Goal: Navigation & Orientation: Understand site structure

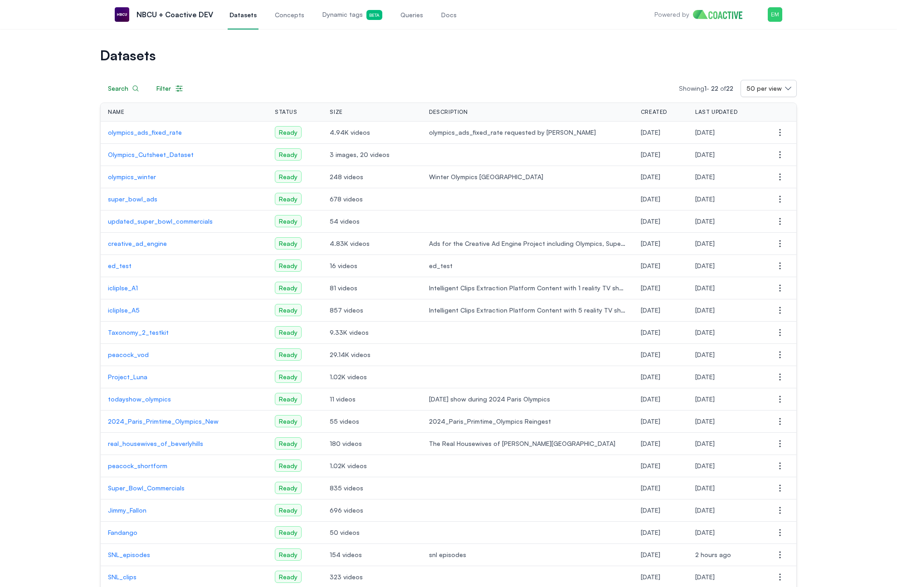
click at [289, 18] on span "Concepts" at bounding box center [289, 14] width 29 height 9
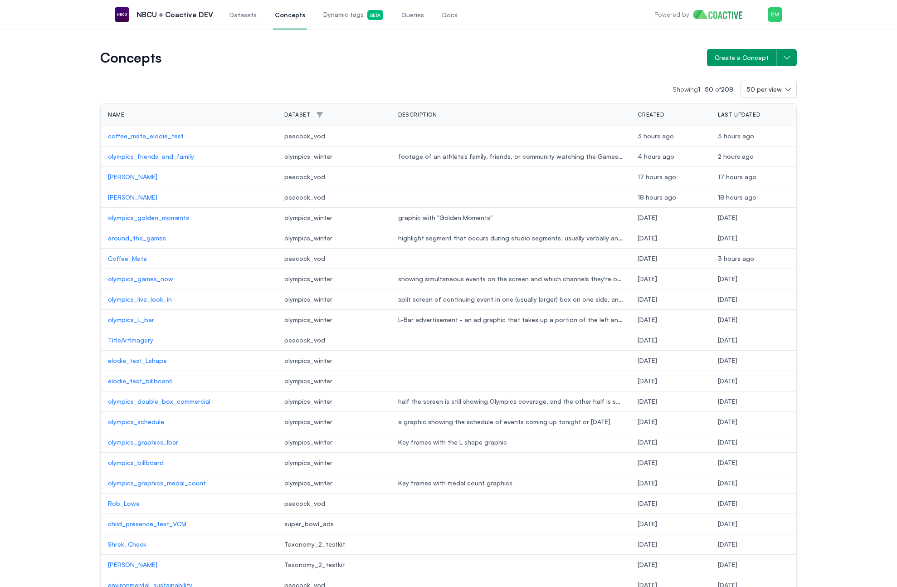
drag, startPoint x: 347, startPoint y: 18, endPoint x: 350, endPoint y: 27, distance: 9.5
click at [347, 18] on span "Dynamic tags Beta" at bounding box center [353, 15] width 60 height 10
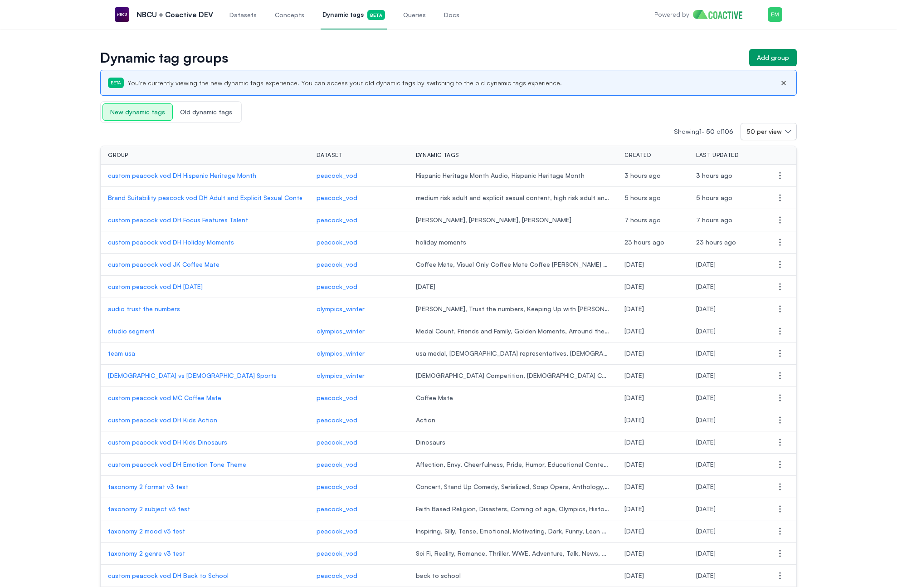
click at [409, 15] on span "Queries" at bounding box center [414, 14] width 23 height 9
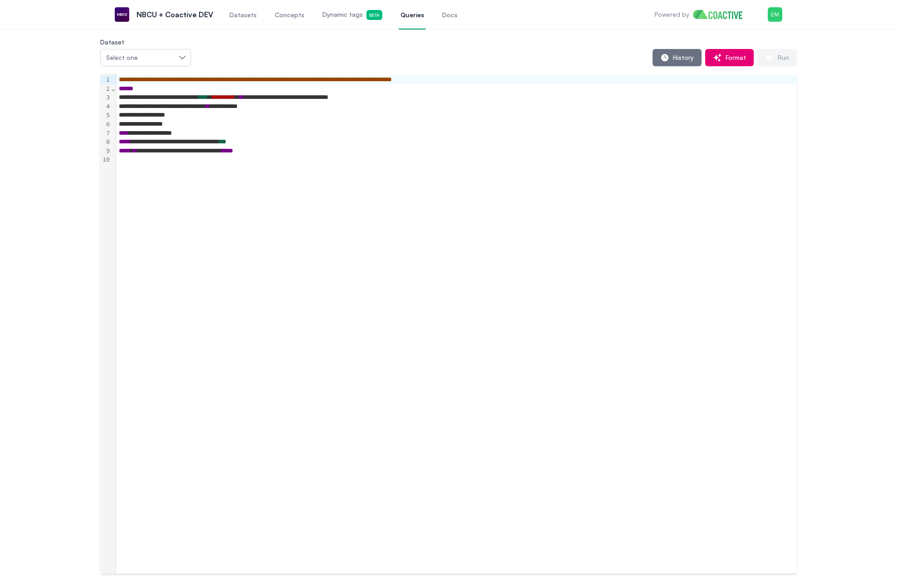
click at [440, 19] on link "Docs" at bounding box center [449, 15] width 19 height 30
click at [299, 18] on link "Concepts" at bounding box center [289, 15] width 33 height 30
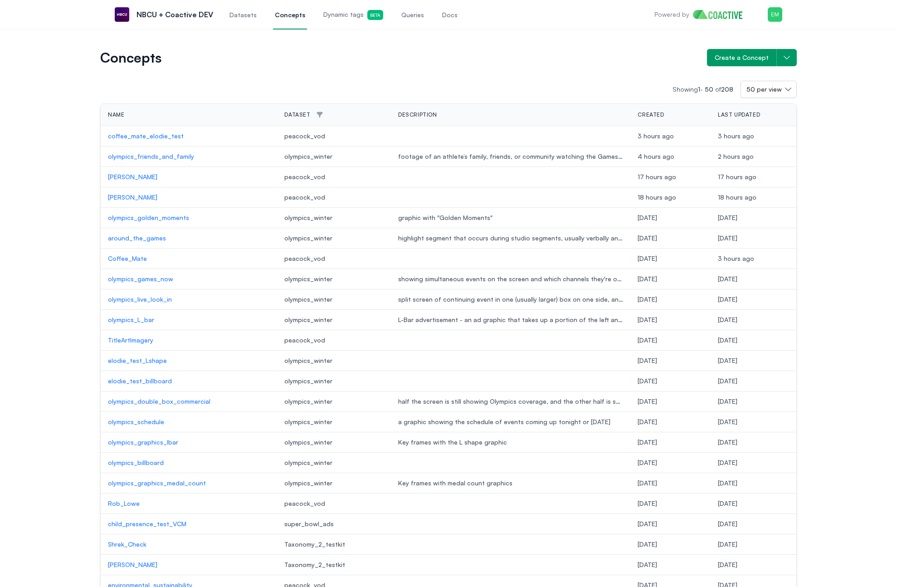
click at [235, 19] on span "Datasets" at bounding box center [242, 14] width 27 height 9
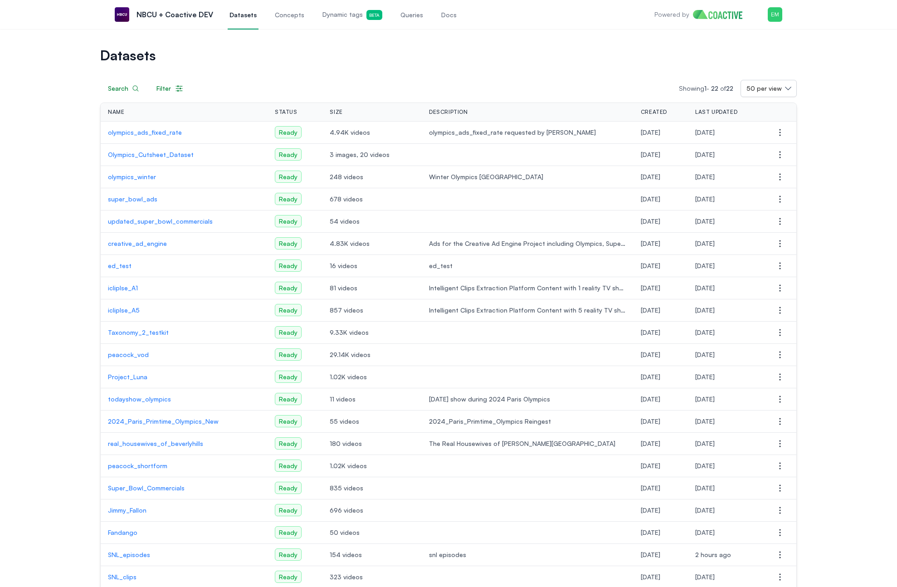
drag, startPoint x: 283, startPoint y: 114, endPoint x: 365, endPoint y: 113, distance: 81.6
click at [284, 114] on span "Status" at bounding box center [286, 111] width 23 height 7
click at [351, 114] on div "Size" at bounding box center [372, 111] width 85 height 7
click at [429, 113] on span "Description" at bounding box center [448, 111] width 39 height 7
click at [645, 113] on span "Created" at bounding box center [654, 111] width 26 height 7
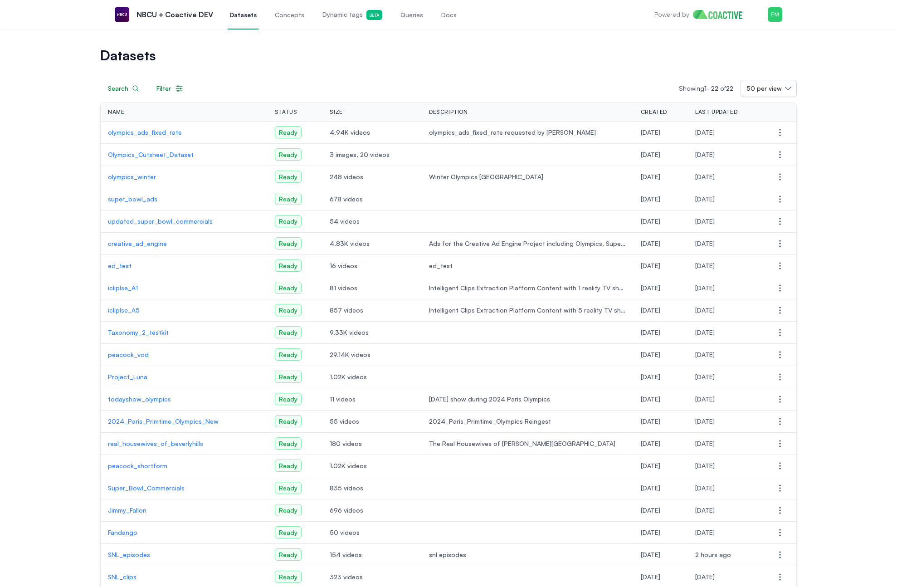
click at [719, 109] on span "Last Updated" at bounding box center [716, 111] width 42 height 7
drag, startPoint x: 354, startPoint y: 43, endPoint x: 303, endPoint y: 11, distance: 59.6
click at [353, 42] on div "Datasets Search Filter Showing 1 - 22 of 22 50 per view Name Status Size Descri…" at bounding box center [448, 337] width 897 height 617
